Goal: Task Accomplishment & Management: Complete application form

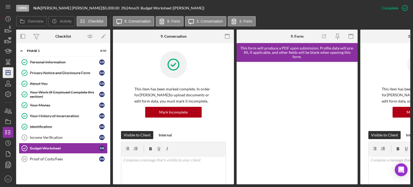
click at [9, 73] on icon "Icon/Dashboard" at bounding box center [7, 72] width 13 height 13
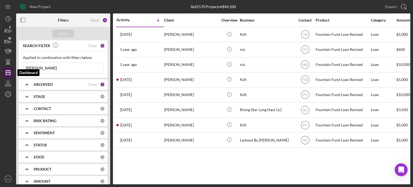
click at [7, 73] on icon "Icon/Dashboard" at bounding box center [7, 72] width 13 height 13
click at [46, 5] on div "New Project" at bounding box center [40, 6] width 21 height 11
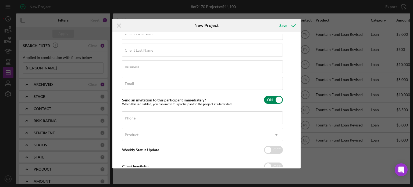
scroll to position [6, 0]
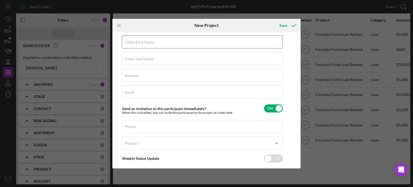
click at [152, 43] on label "Client First Name" at bounding box center [140, 42] width 30 height 4
click at [152, 43] on input "Client First Name" at bounding box center [202, 41] width 161 height 13
type input "jacqualynne"
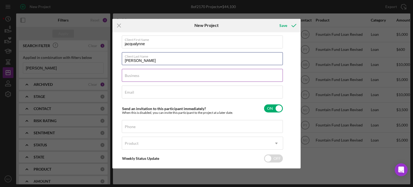
type input "[PERSON_NAME]"
click at [150, 79] on input "Business" at bounding box center [202, 75] width 161 height 13
type input "N/A"
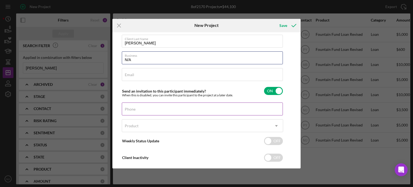
scroll to position [33, 0]
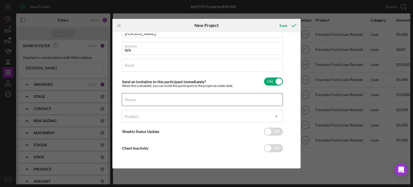
click at [149, 101] on input "Phone" at bounding box center [202, 99] width 161 height 13
click at [154, 100] on input "Phone" at bounding box center [202, 99] width 161 height 13
type input "[PHONE_NUMBER]"
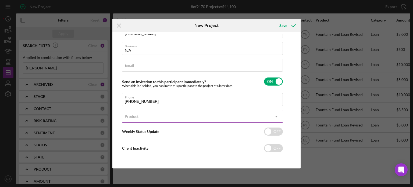
click at [156, 117] on div "Product" at bounding box center [196, 116] width 148 height 12
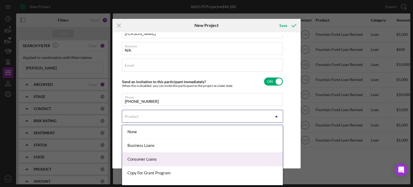
scroll to position [49, 0]
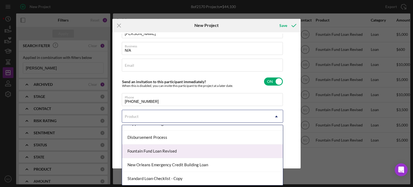
click at [166, 152] on div "Fountain Fund Loan Revised" at bounding box center [202, 151] width 161 height 14
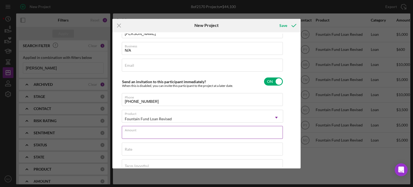
click at [138, 137] on input "Amount" at bounding box center [202, 132] width 161 height 13
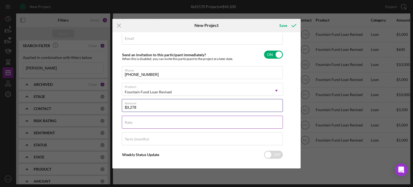
type input "$3,278"
click at [140, 123] on input "Rate" at bounding box center [202, 122] width 161 height 13
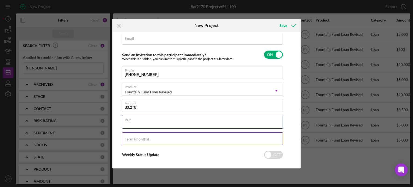
type input "3.000%"
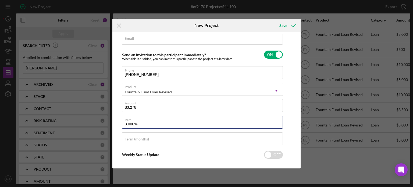
scroll to position [6, 0]
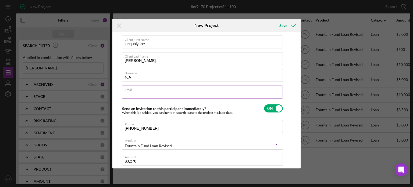
click at [144, 92] on input "Email" at bounding box center [202, 91] width 161 height 13
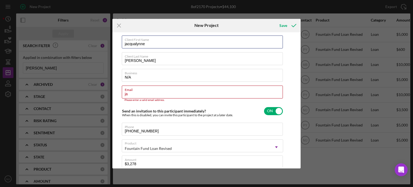
drag, startPoint x: 145, startPoint y: 47, endPoint x: 119, endPoint y: 44, distance: 26.7
click at [118, 44] on div "Client First Name [PERSON_NAME] Client Last Name [PERSON_NAME] Business N/A Ema…" at bounding box center [207, 100] width 186 height 133
click at [136, 95] on input "ja" at bounding box center [202, 91] width 161 height 13
type input "j"
paste input "jacqualynne"
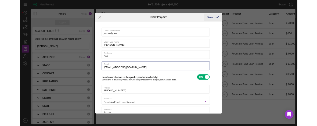
scroll to position [0, 0]
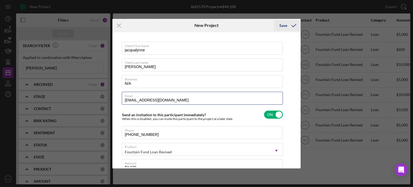
type input "[EMAIL_ADDRESS][DOMAIN_NAME]"
click at [281, 26] on div "Save" at bounding box center [283, 25] width 8 height 11
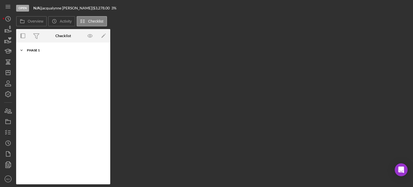
click at [62, 52] on div "Phase 1" at bounding box center [65, 50] width 77 height 3
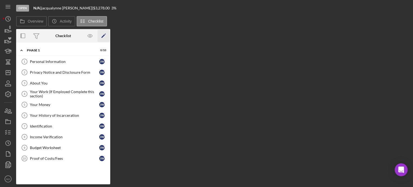
click at [102, 38] on icon "Icon/Edit" at bounding box center [104, 36] width 12 height 12
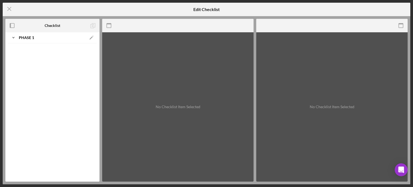
click at [20, 41] on div "Icon/Expander Phase 1 Icon/Edit" at bounding box center [52, 37] width 89 height 11
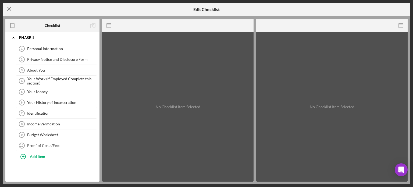
click at [11, 10] on icon "Icon/Menu Close" at bounding box center [9, 8] width 13 height 13
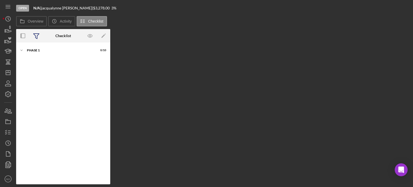
click at [38, 35] on icon at bounding box center [36, 35] width 13 height 13
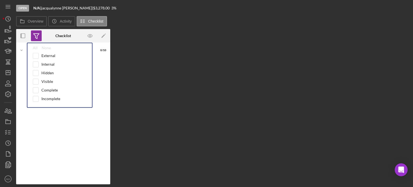
click at [38, 35] on icon at bounding box center [36, 35] width 13 height 13
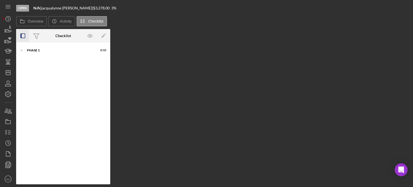
click at [23, 38] on icon "button" at bounding box center [23, 36] width 12 height 12
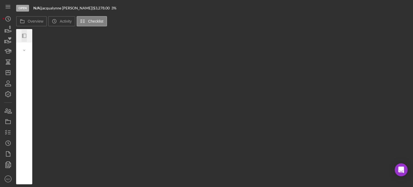
click at [23, 37] on icon "button" at bounding box center [22, 36] width 1 height 4
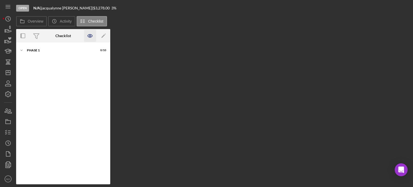
click at [88, 37] on icon "button" at bounding box center [90, 35] width 5 height 3
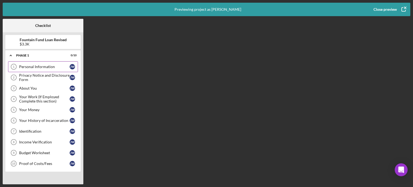
click at [36, 67] on div "Personal Information" at bounding box center [44, 67] width 51 height 4
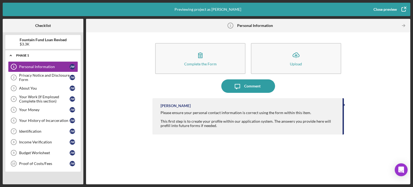
click at [10, 56] on polyline at bounding box center [11, 55] width 2 height 1
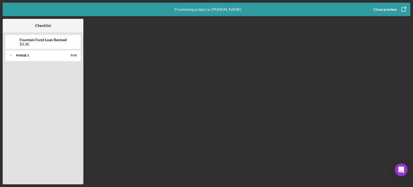
click at [402, 10] on icon "button" at bounding box center [403, 9] width 13 height 13
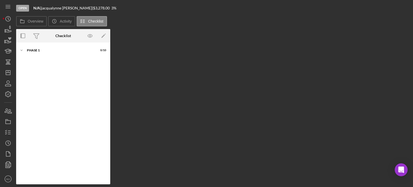
click at [256, 68] on div "Overview Internal Workflow Stage Open Icon/Dropdown Arrow Archive (can unarchiv…" at bounding box center [213, 106] width 394 height 155
click at [306, 27] on div "Overview Icon/History Activity Checklist Overview Internal Workflow Stage Open …" at bounding box center [213, 100] width 394 height 168
